Goal: Navigation & Orientation: Find specific page/section

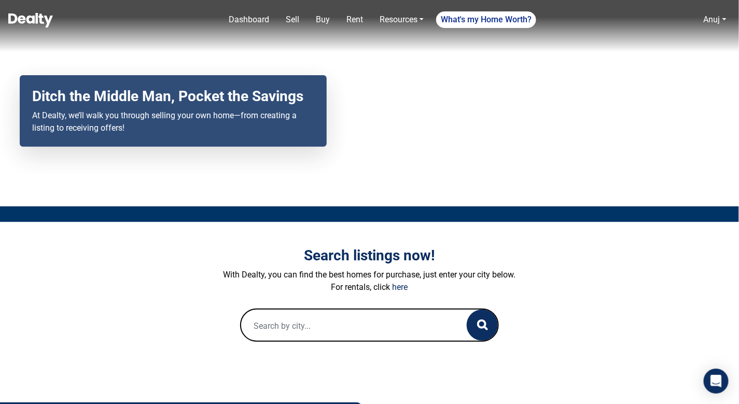
scroll to position [99, 0]
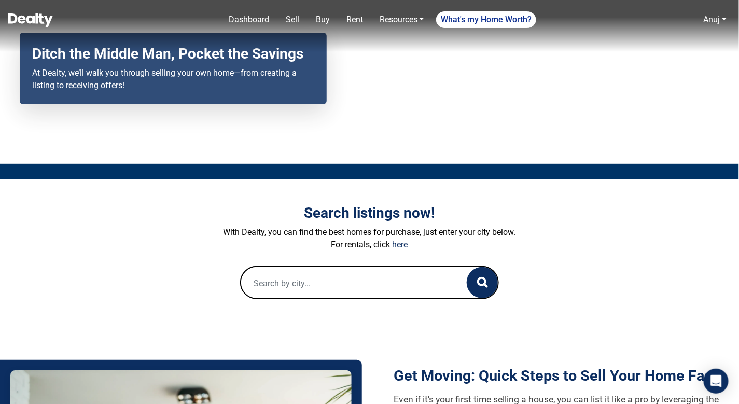
click at [337, 285] on input "text" at bounding box center [343, 283] width 205 height 33
paste input "213 El Camino Tesoros"
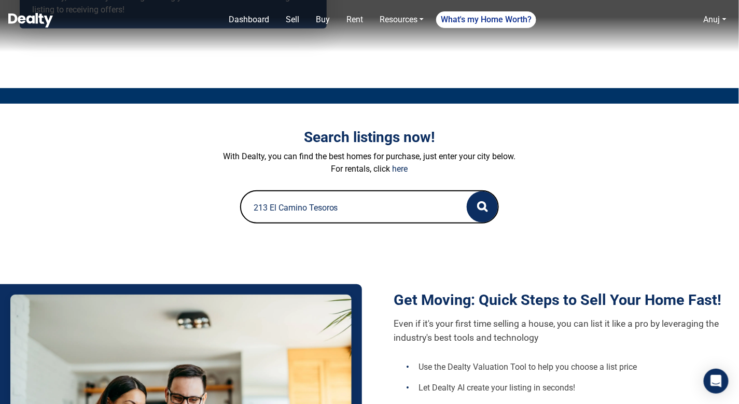
scroll to position [177, 0]
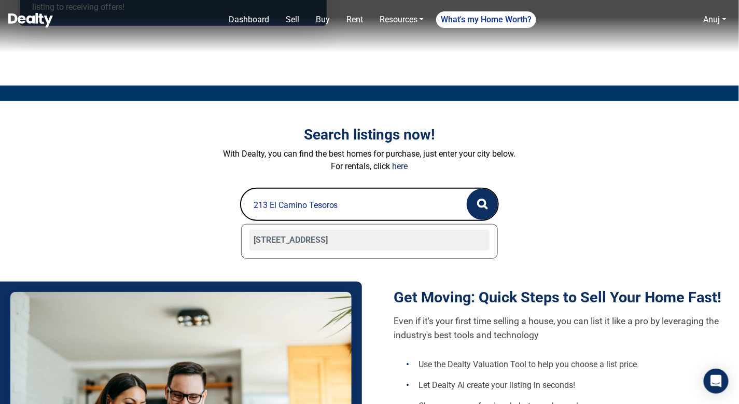
click at [356, 236] on div "[STREET_ADDRESS]" at bounding box center [370, 240] width 241 height 21
type input "[STREET_ADDRESS]"
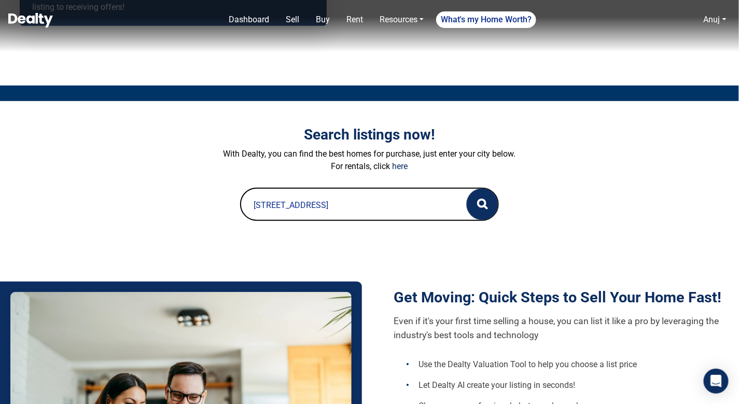
click at [478, 201] on circle "button" at bounding box center [481, 203] width 7 height 7
